Goal: Information Seeking & Learning: Learn about a topic

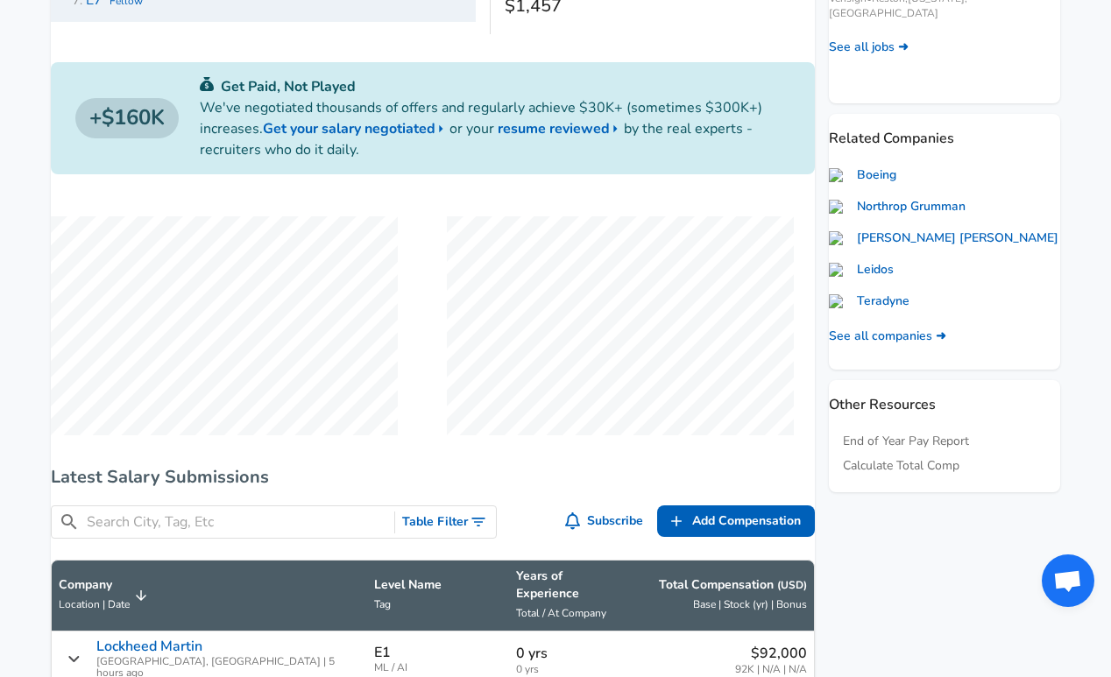
scroll to position [1086, 0]
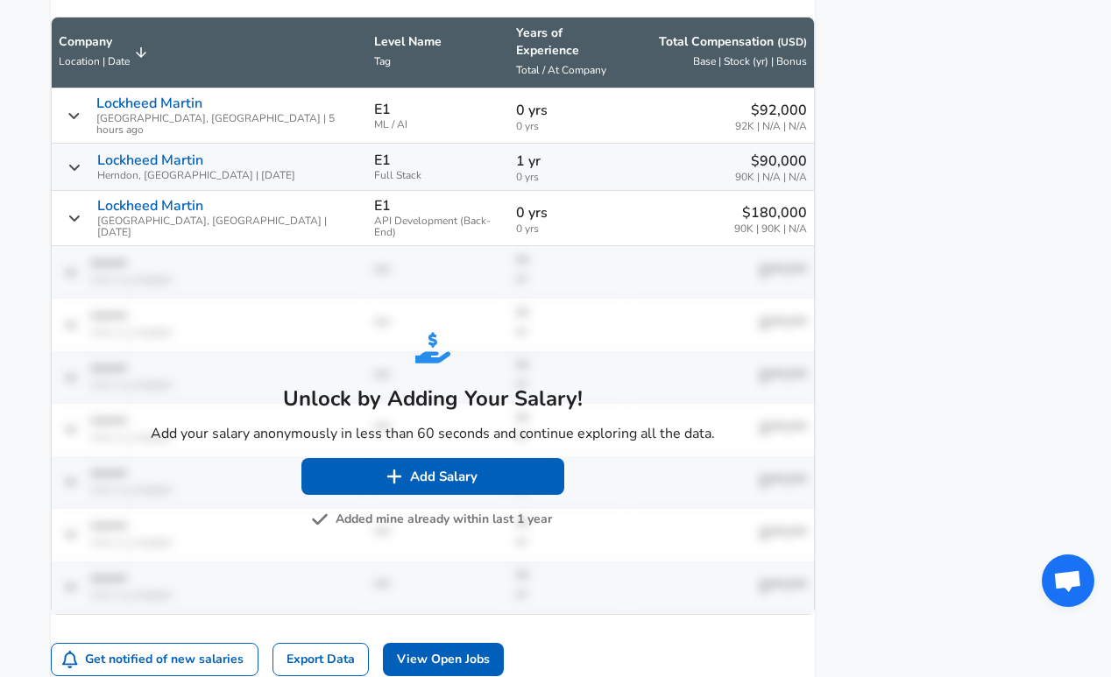
click at [392, 509] on button "Added mine already within last 1 year" at bounding box center [433, 520] width 237 height 22
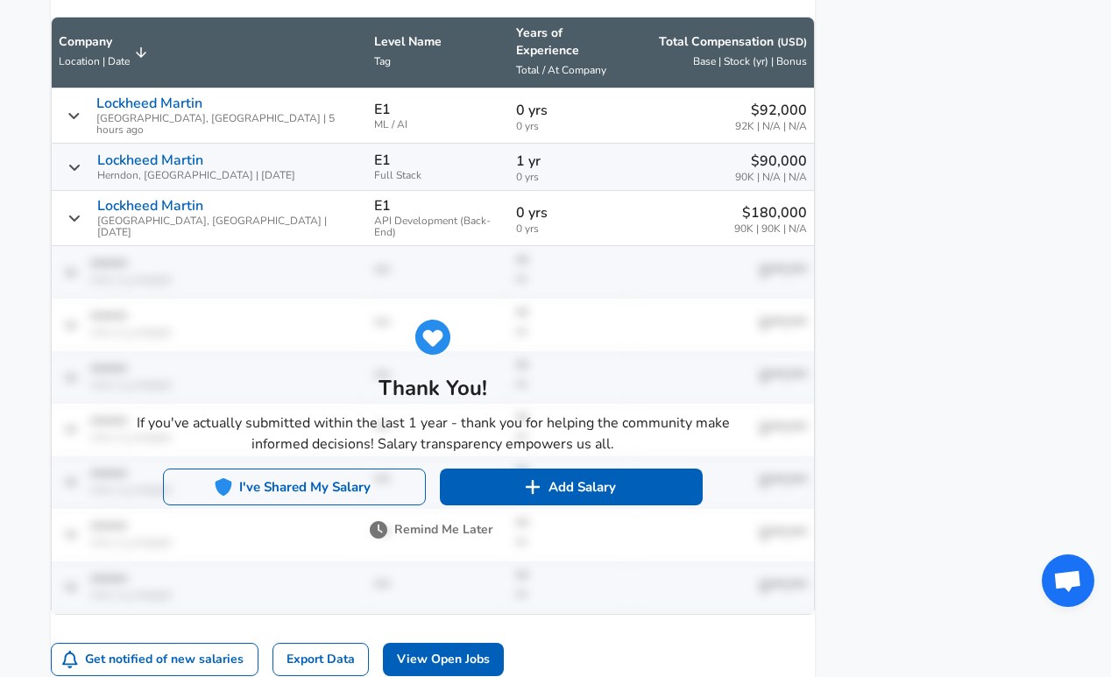
click at [384, 469] on button "I've Shared My Salary" at bounding box center [294, 487] width 263 height 37
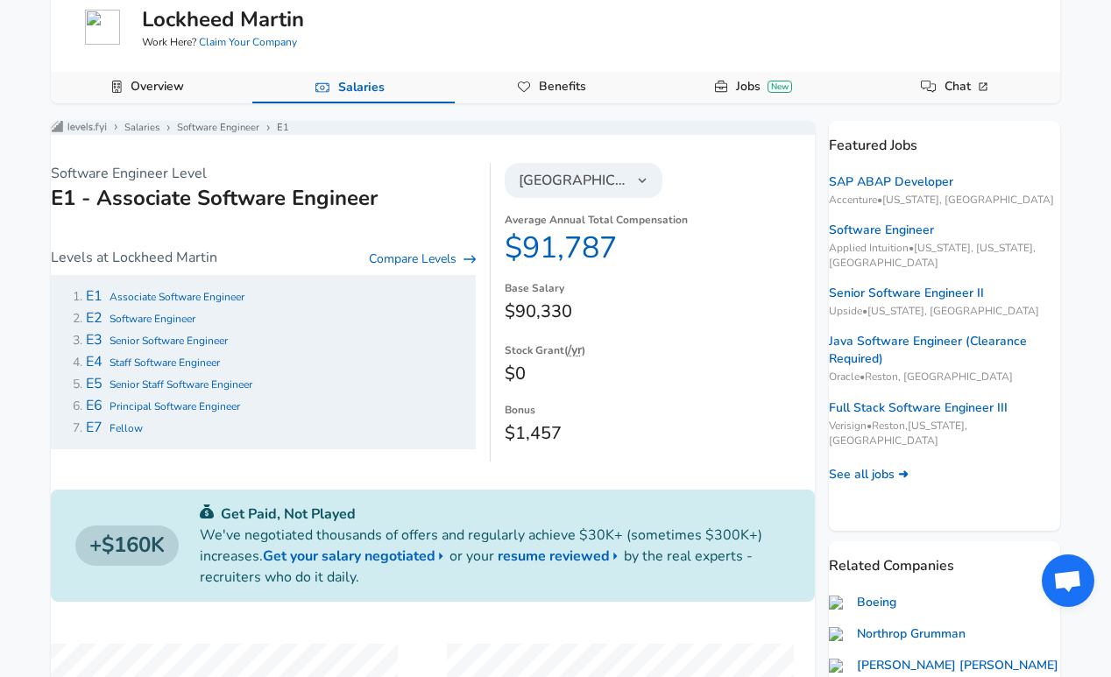
scroll to position [0, 0]
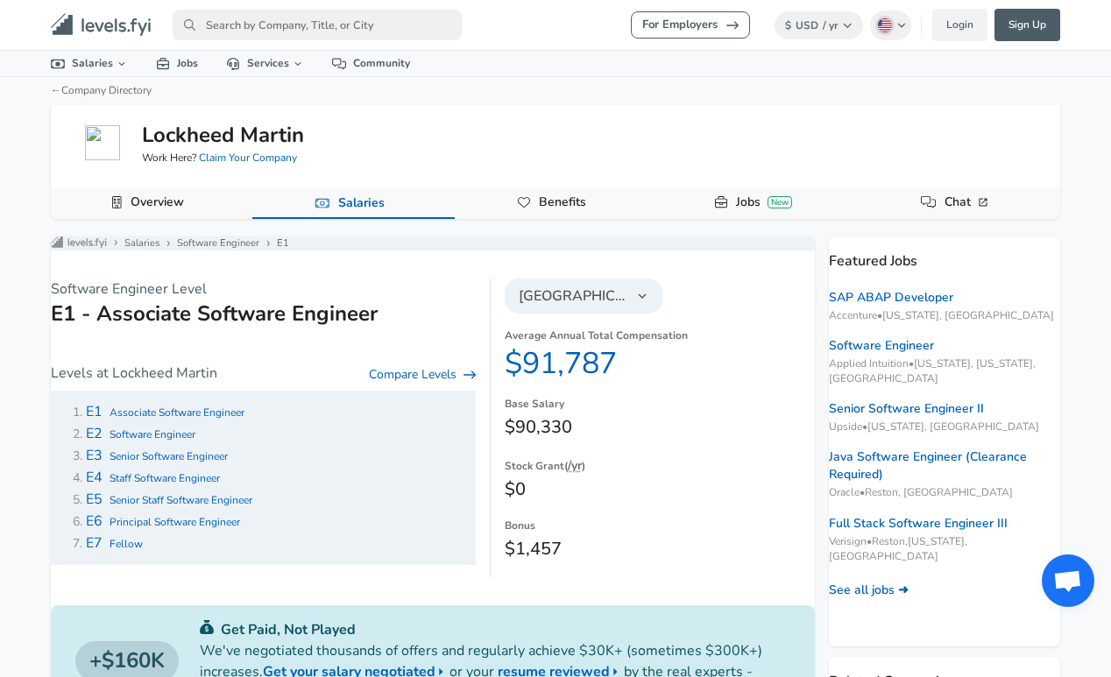
click at [375, 39] on input "primary" at bounding box center [317, 25] width 289 height 31
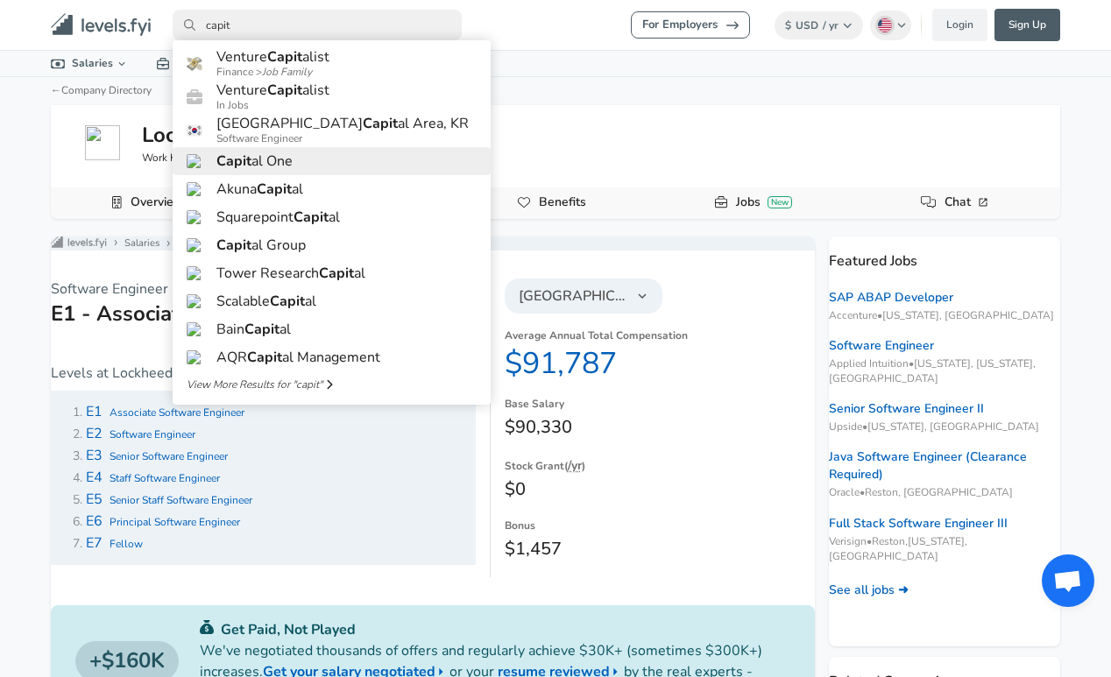
type input "capit"
click at [279, 169] on h6 "Capit al One" at bounding box center [254, 161] width 76 height 16
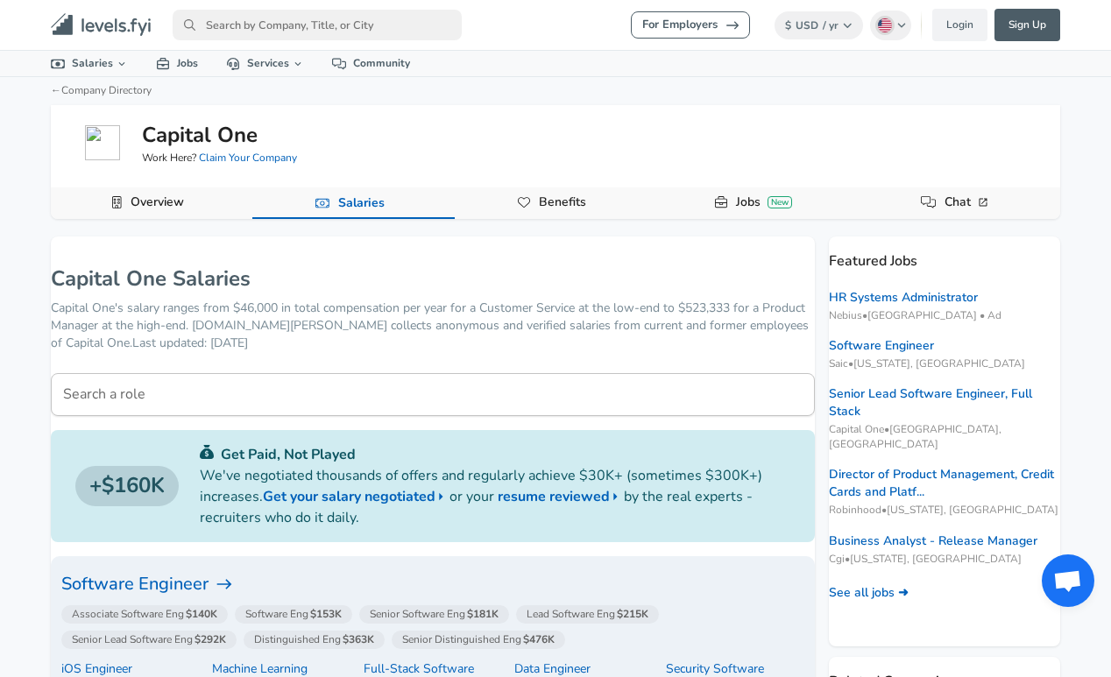
click at [234, 587] on h6 "Software Engineer" at bounding box center [432, 584] width 743 height 28
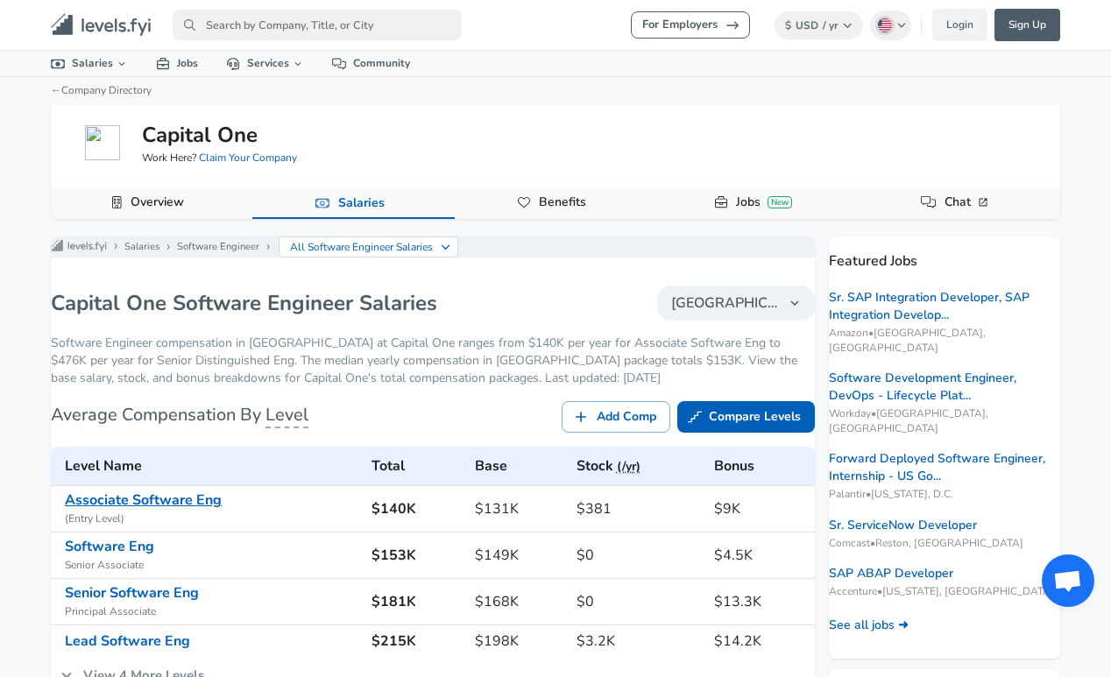
click at [205, 510] on link "Associate Software Eng" at bounding box center [143, 500] width 157 height 19
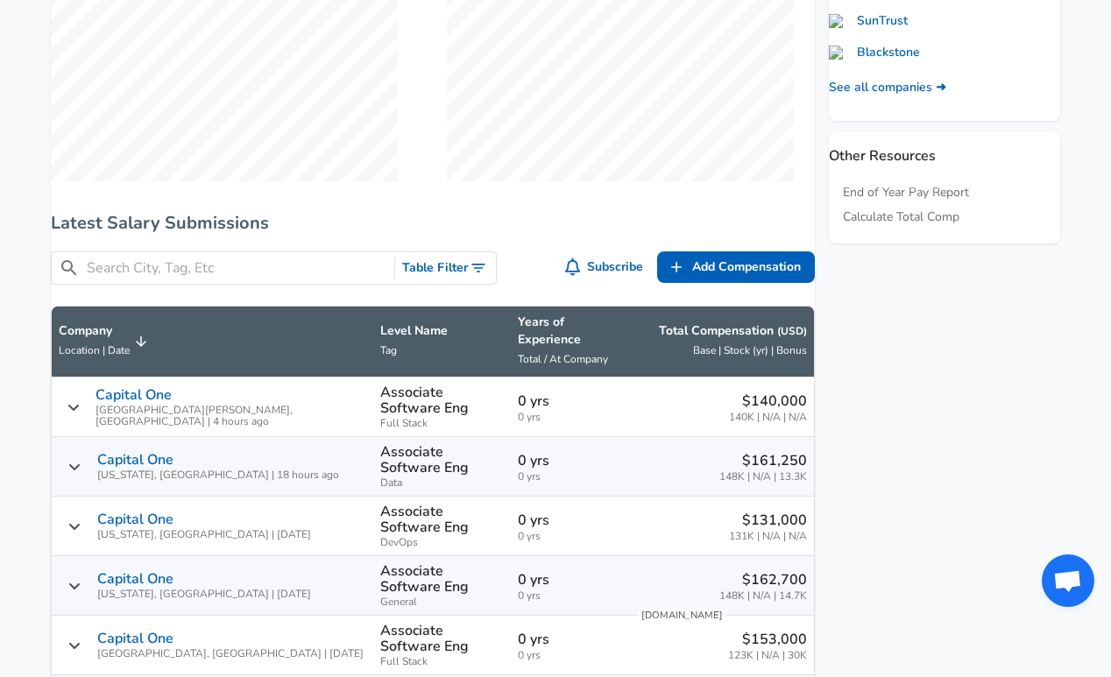
scroll to position [835, 0]
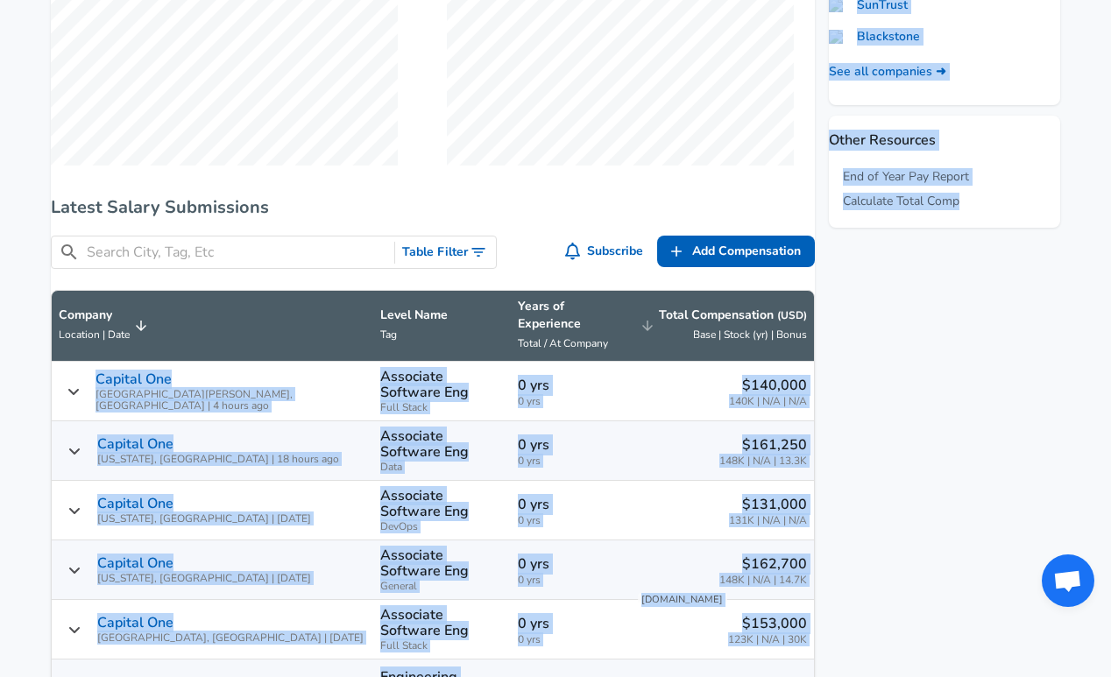
drag, startPoint x: 826, startPoint y: 279, endPoint x: 647, endPoint y: 320, distance: 183.2
click at [647, 323] on div "Levels FYI Logo Salaries Software Engineer Associate Software Eng Software Engi…" at bounding box center [555, 392] width 1051 height 1981
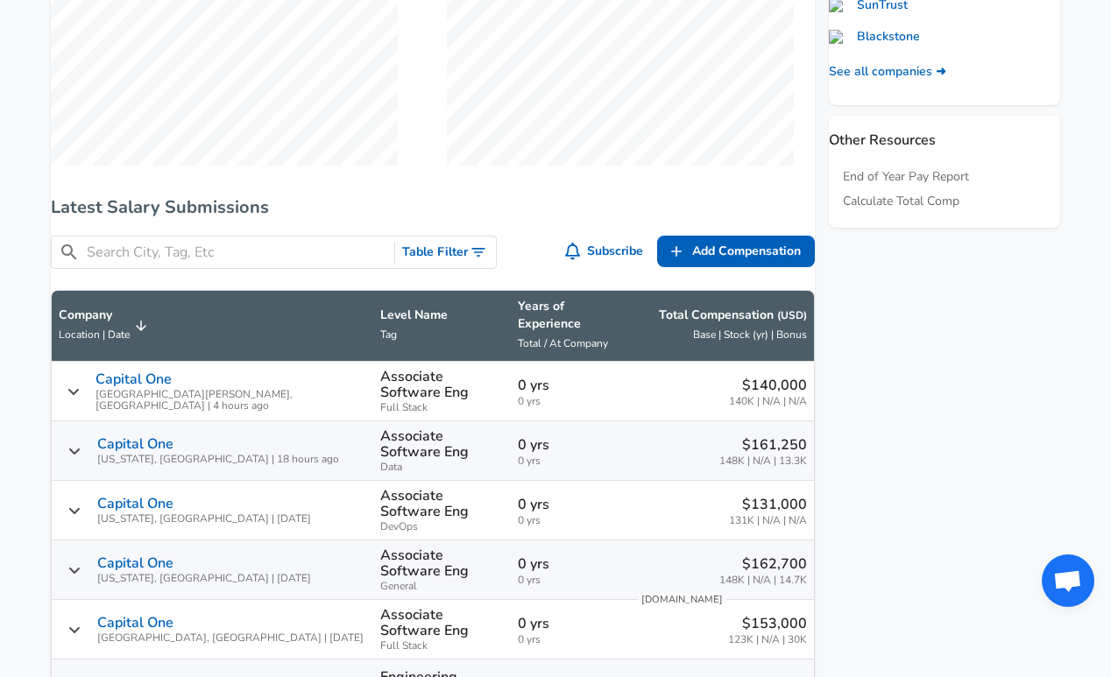
drag, startPoint x: 56, startPoint y: 316, endPoint x: 802, endPoint y: 638, distance: 812.7
click at [802, 638] on div "Levels FYI Logo Salaries Software Engineer Associate Software Eng Software Engi…" at bounding box center [433, 387] width 764 height 1970
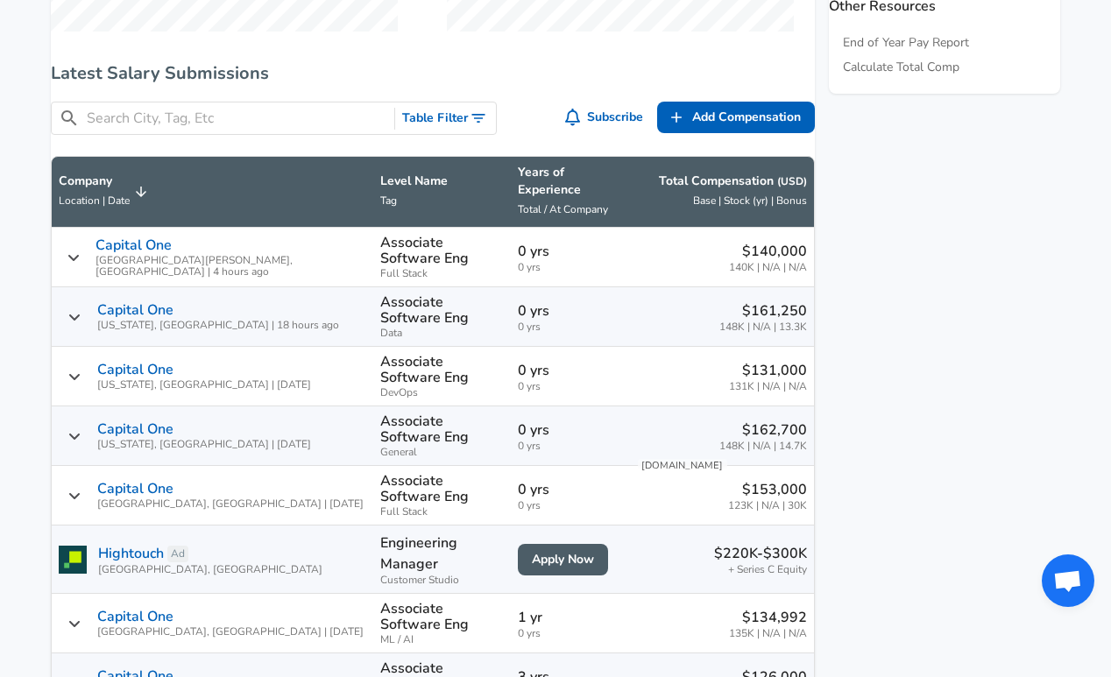
scroll to position [1144, 0]
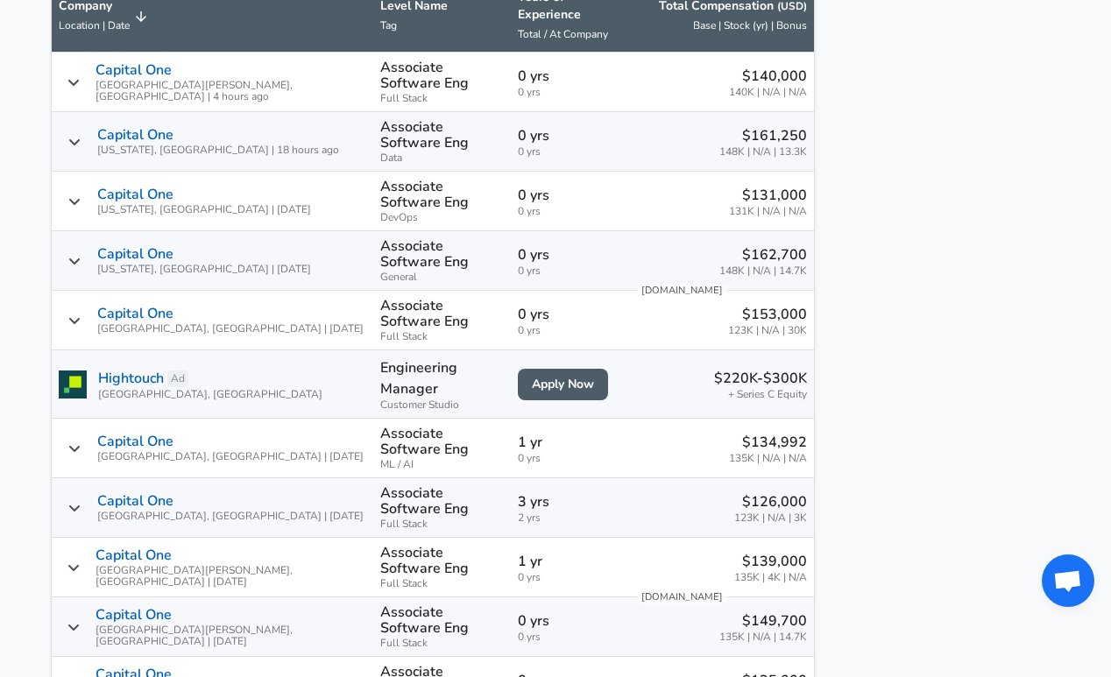
click at [847, 567] on aside "Featured Jobs Software Engineer Saic • [US_STATE], [GEOGRAPHIC_DATA] Forward De…" at bounding box center [937, 82] width 245 height 1981
